Goal: Task Accomplishment & Management: Use online tool/utility

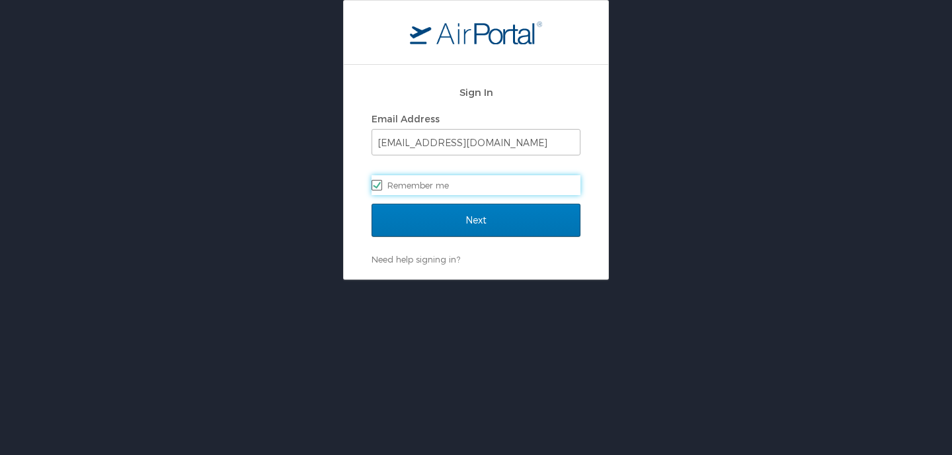
click at [488, 200] on div "Sign In Email Address bruanbj@plu.edu Remember me" at bounding box center [475, 141] width 209 height 127
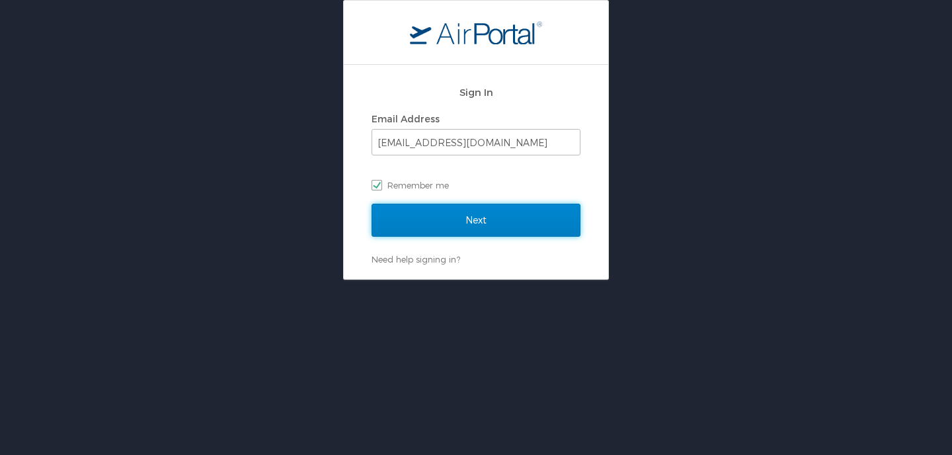
click at [482, 233] on input "Next" at bounding box center [475, 220] width 209 height 33
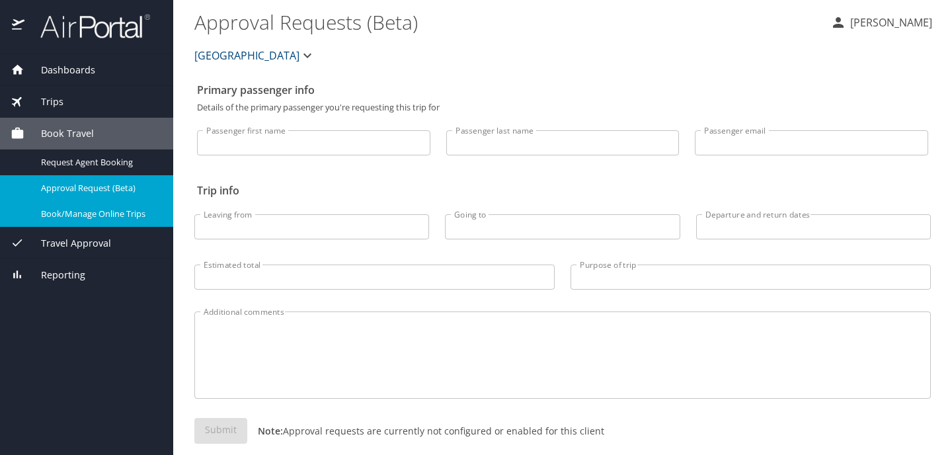
click at [88, 220] on span "Book/Manage Online Trips" at bounding box center [99, 213] width 116 height 13
